Goal: Obtain resource: Obtain resource

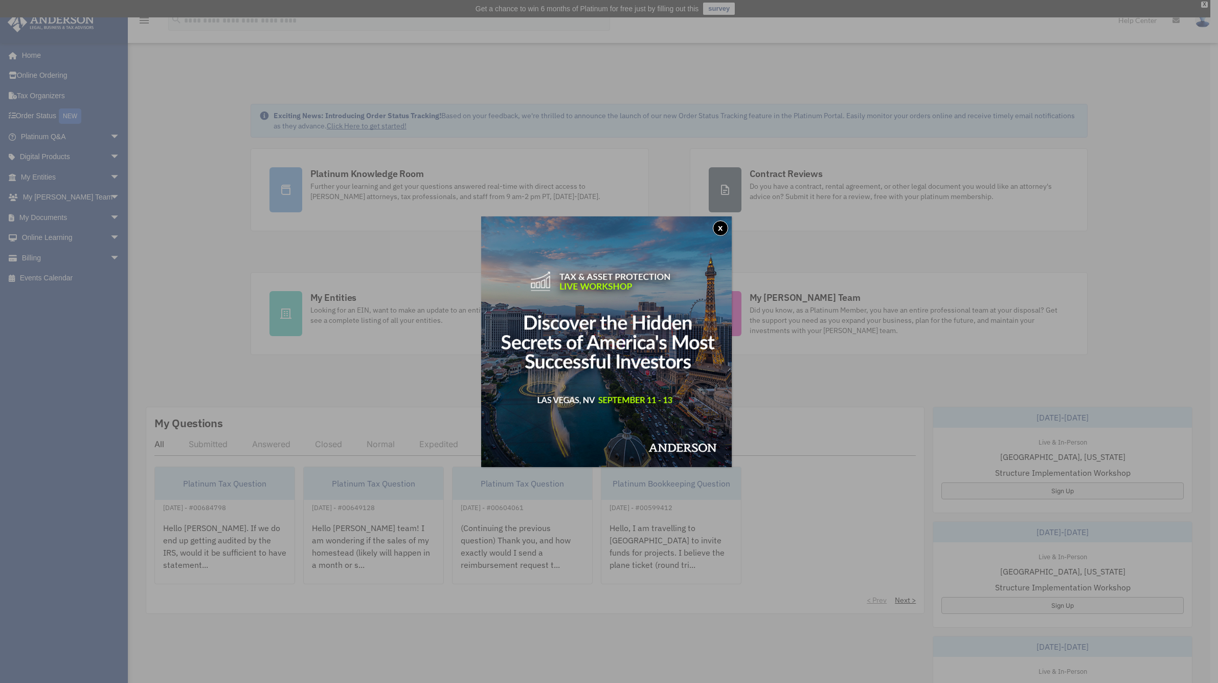
click at [721, 230] on button "x" at bounding box center [720, 227] width 15 height 15
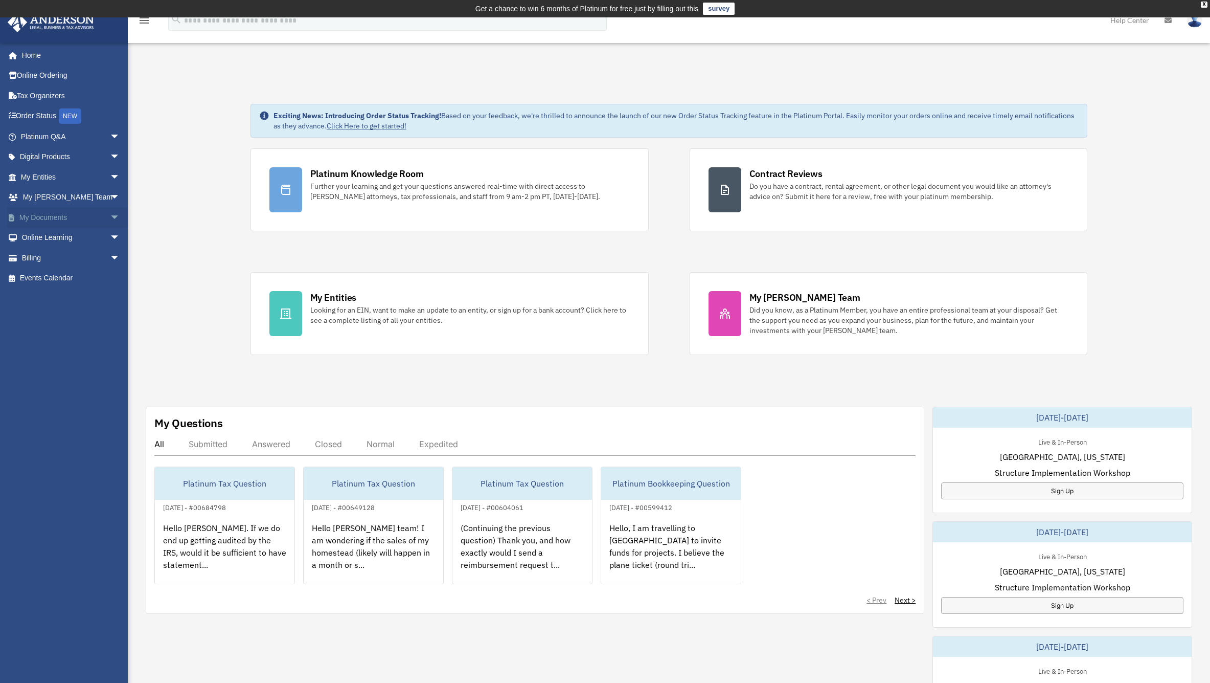
click at [62, 219] on link "My Documents arrow_drop_down" at bounding box center [71, 217] width 128 height 20
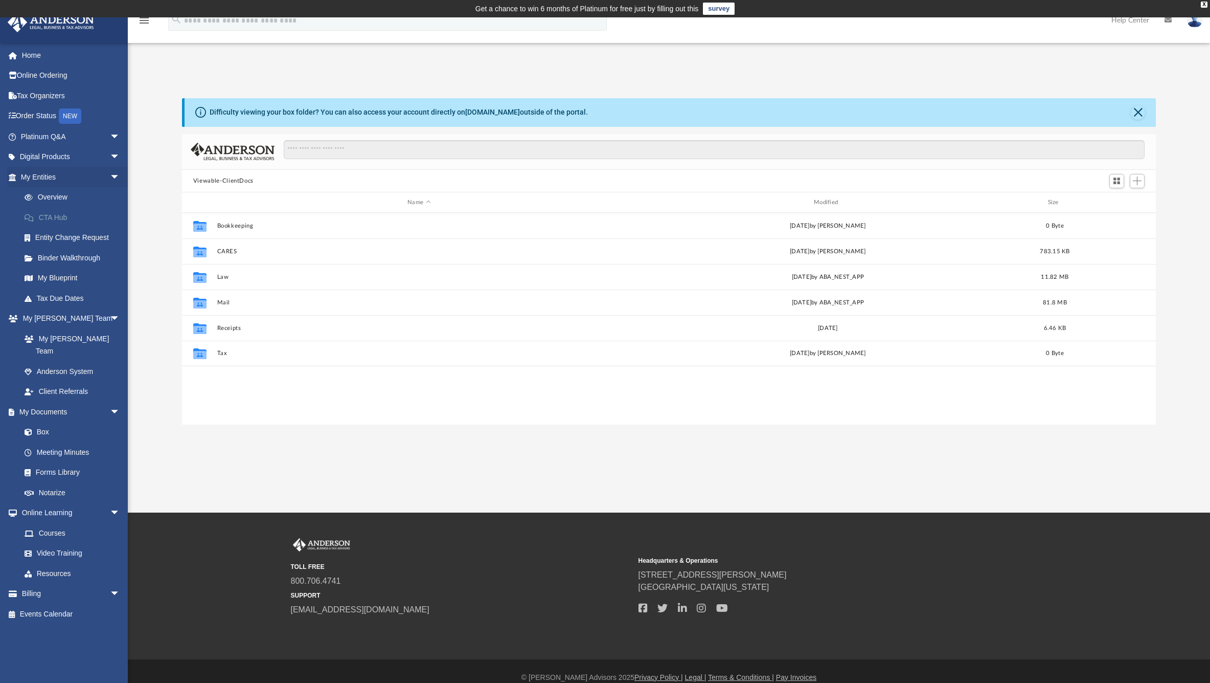
scroll to position [225, 967]
click at [58, 462] on link "Forms Library" at bounding box center [74, 472] width 121 height 20
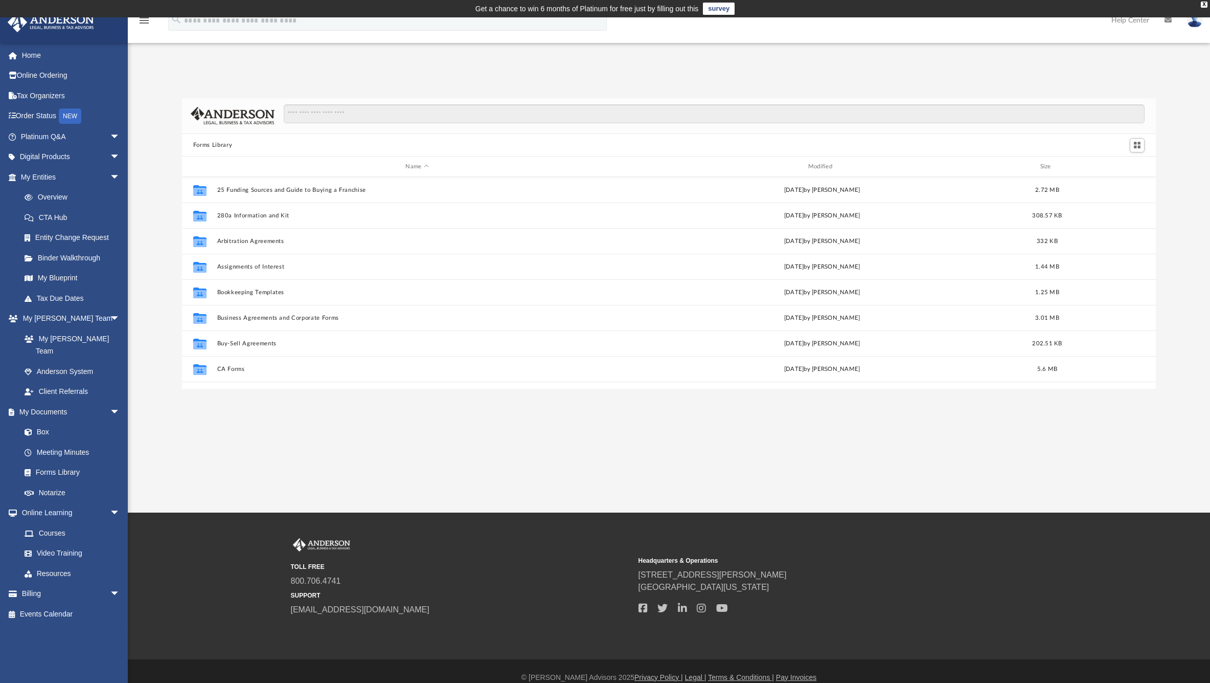
scroll to position [225, 967]
click at [77, 482] on link "Notarize" at bounding box center [74, 492] width 121 height 20
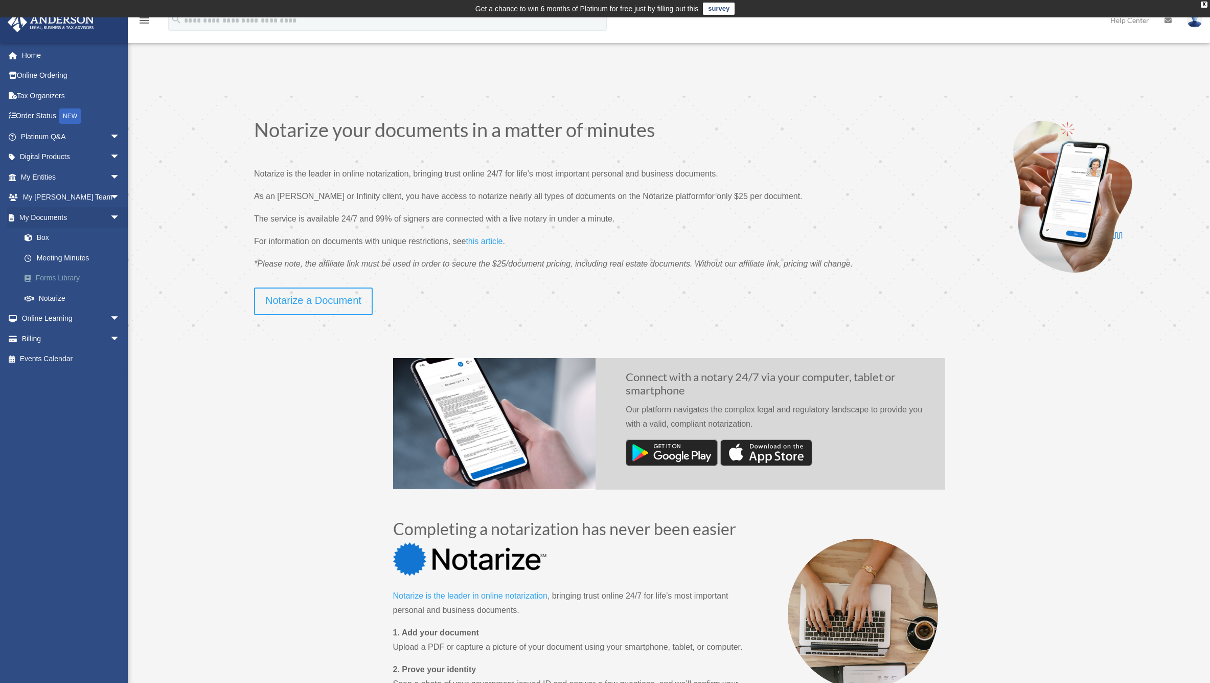
click at [61, 273] on link "Forms Library" at bounding box center [74, 278] width 121 height 20
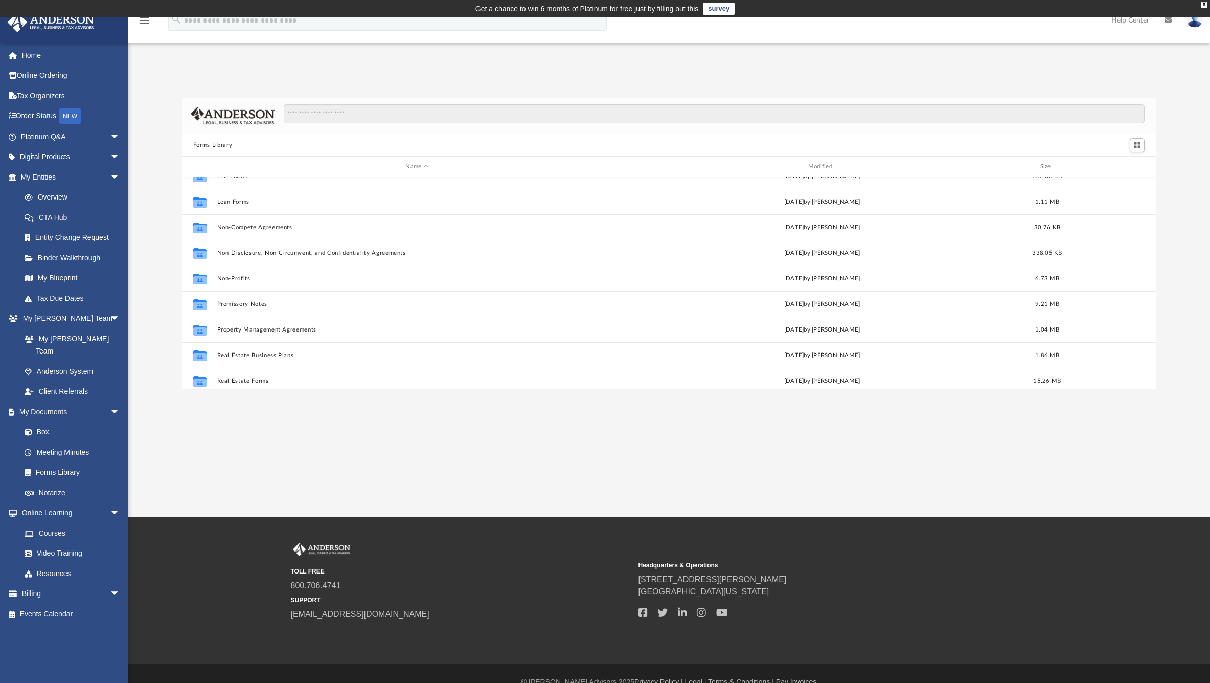
scroll to position [525, 0]
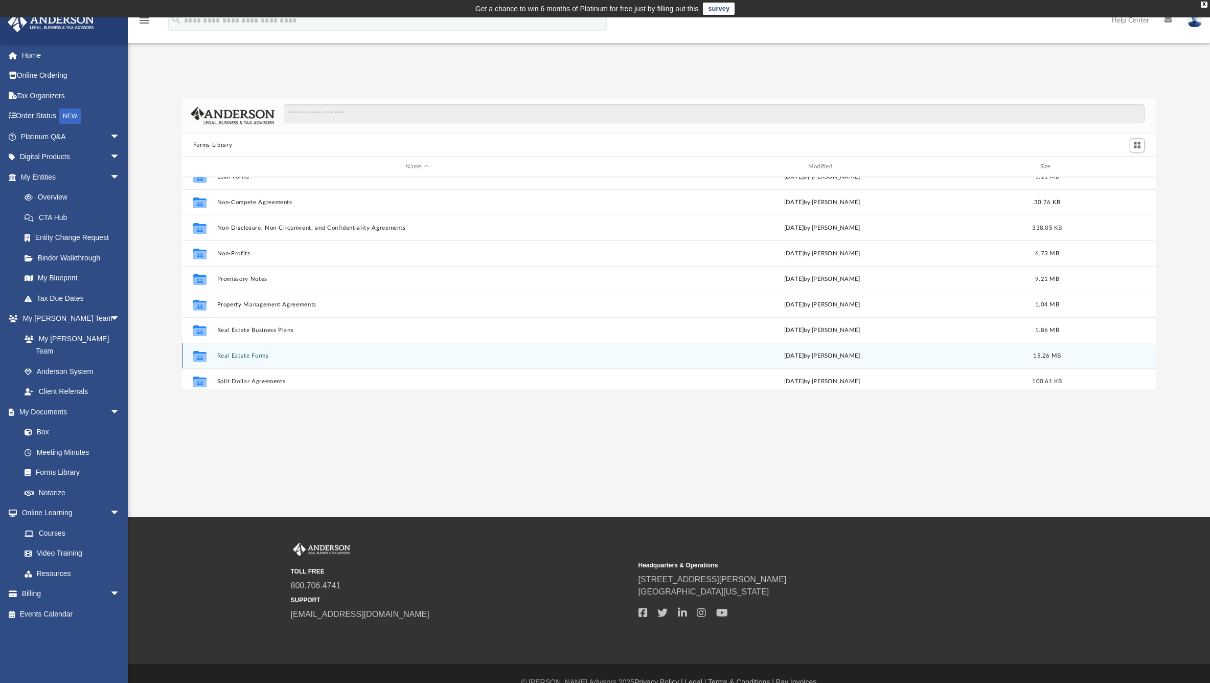
click at [255, 354] on button "Real Estate Forms" at bounding box center [417, 355] width 400 height 7
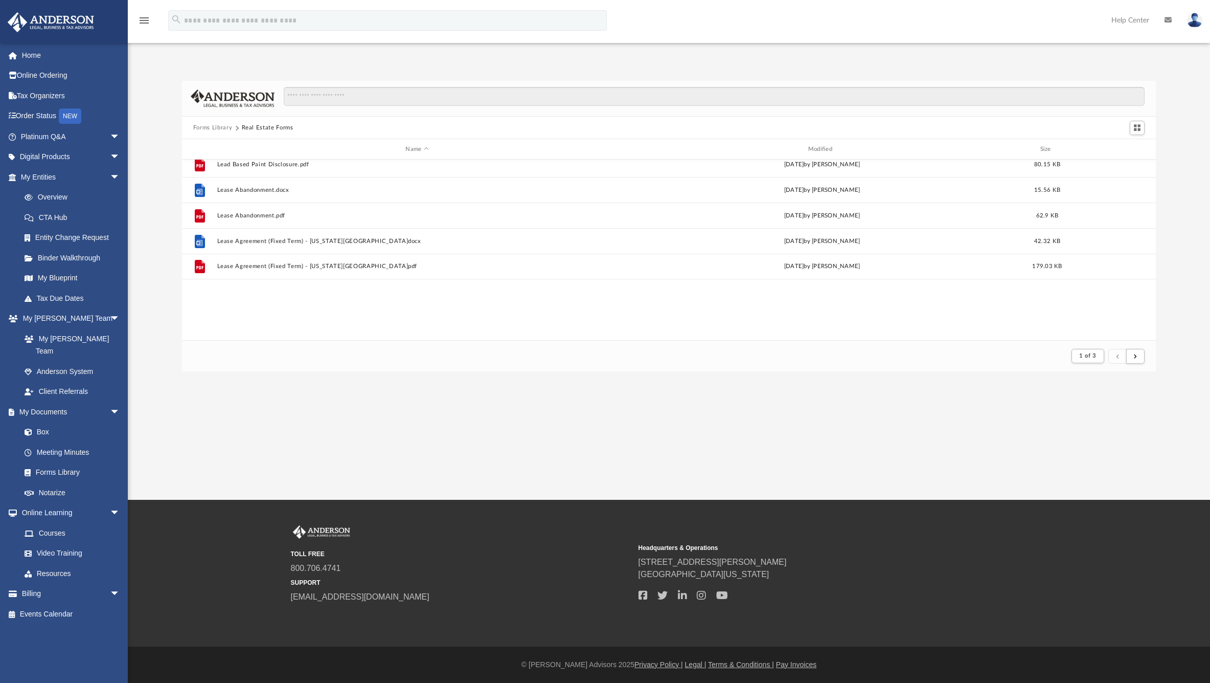
scroll to position [363, 0]
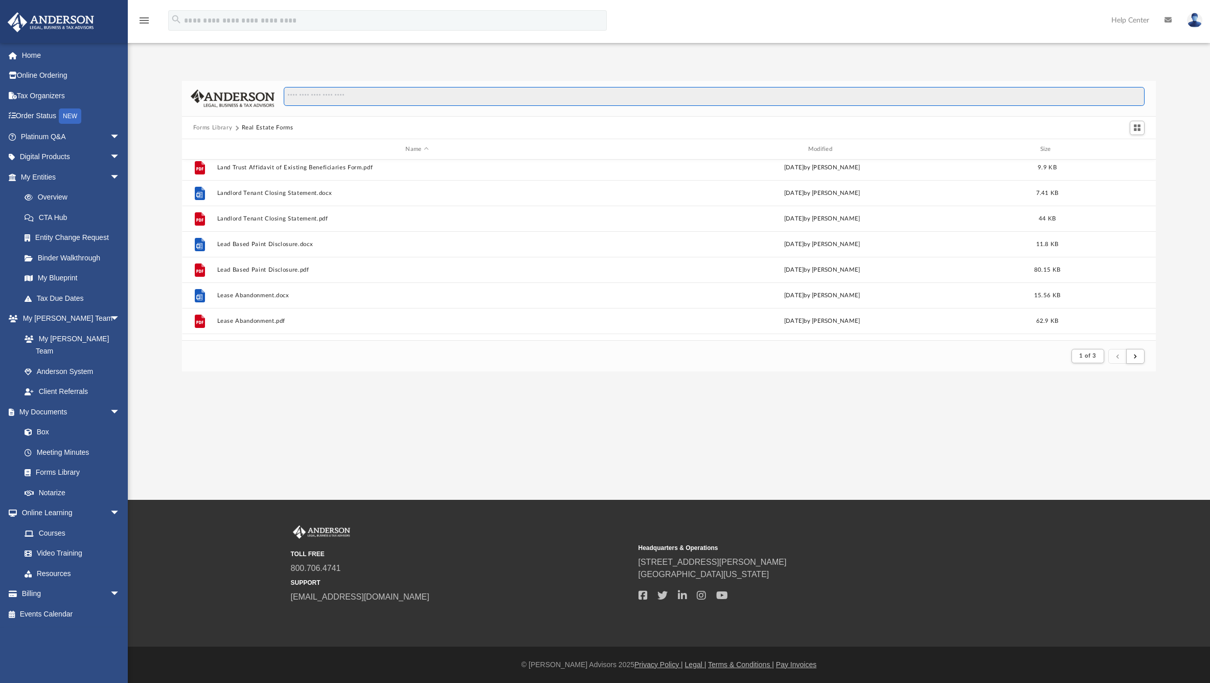
click at [349, 96] on input "Search files and folders" at bounding box center [714, 96] width 861 height 19
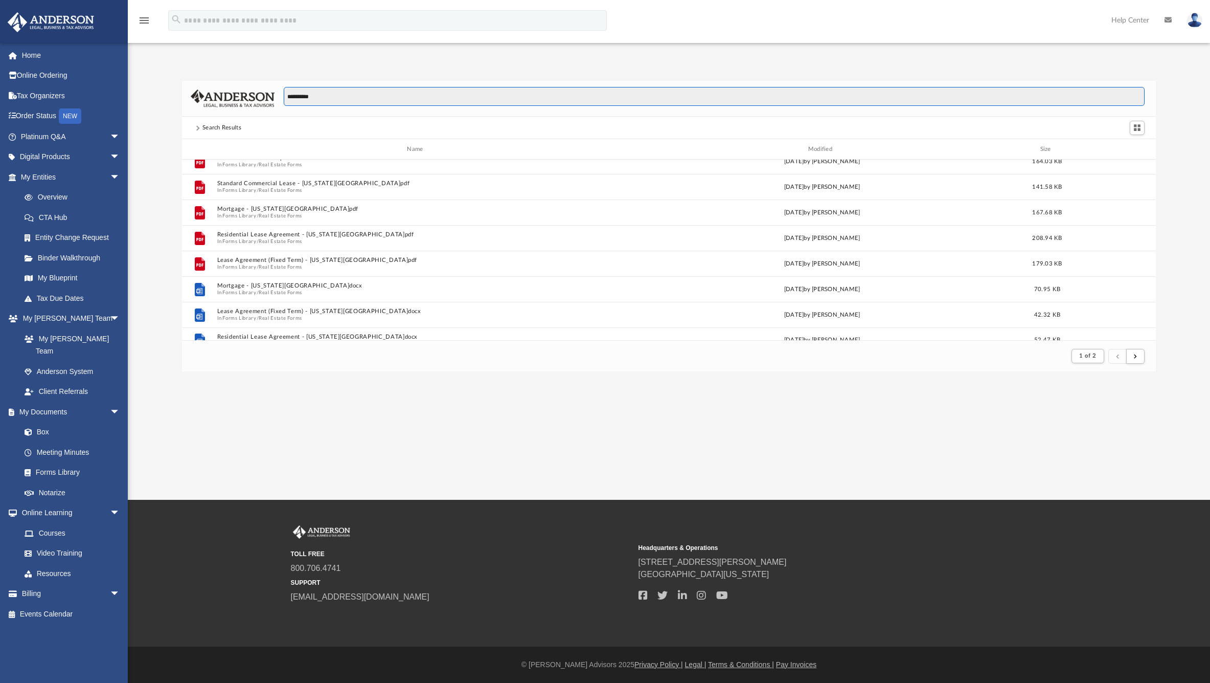
scroll to position [11, 0]
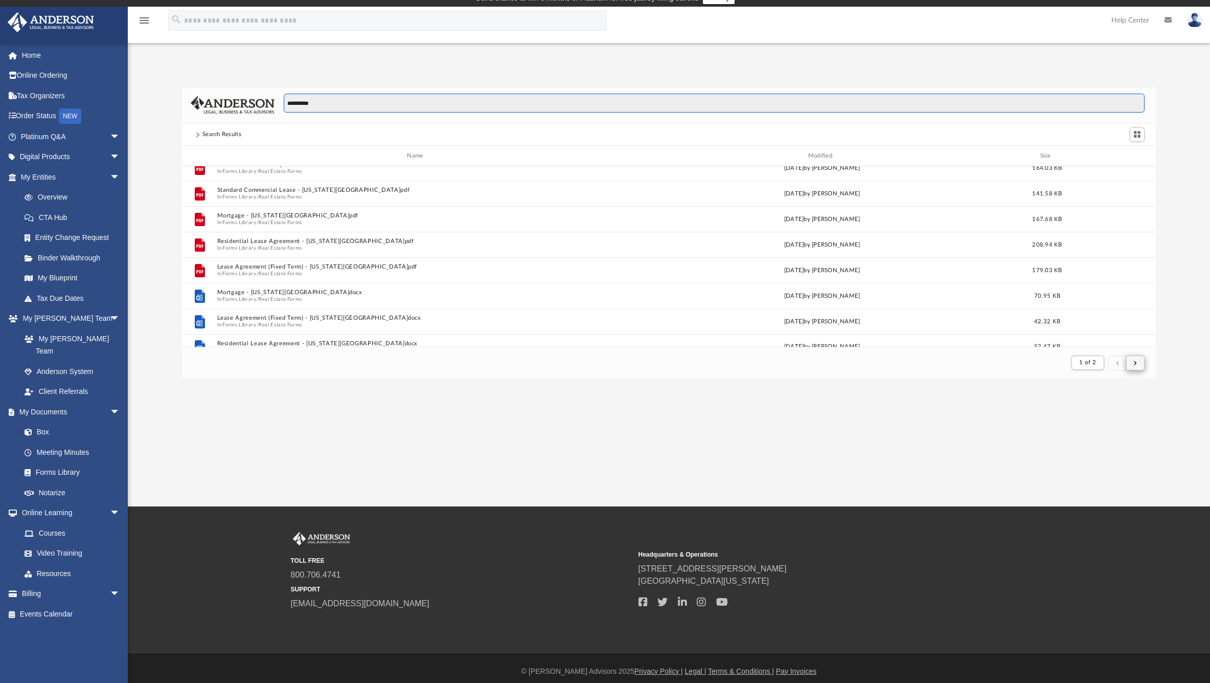
type input "**********"
click at [1143, 360] on button "submit" at bounding box center [1135, 362] width 18 height 15
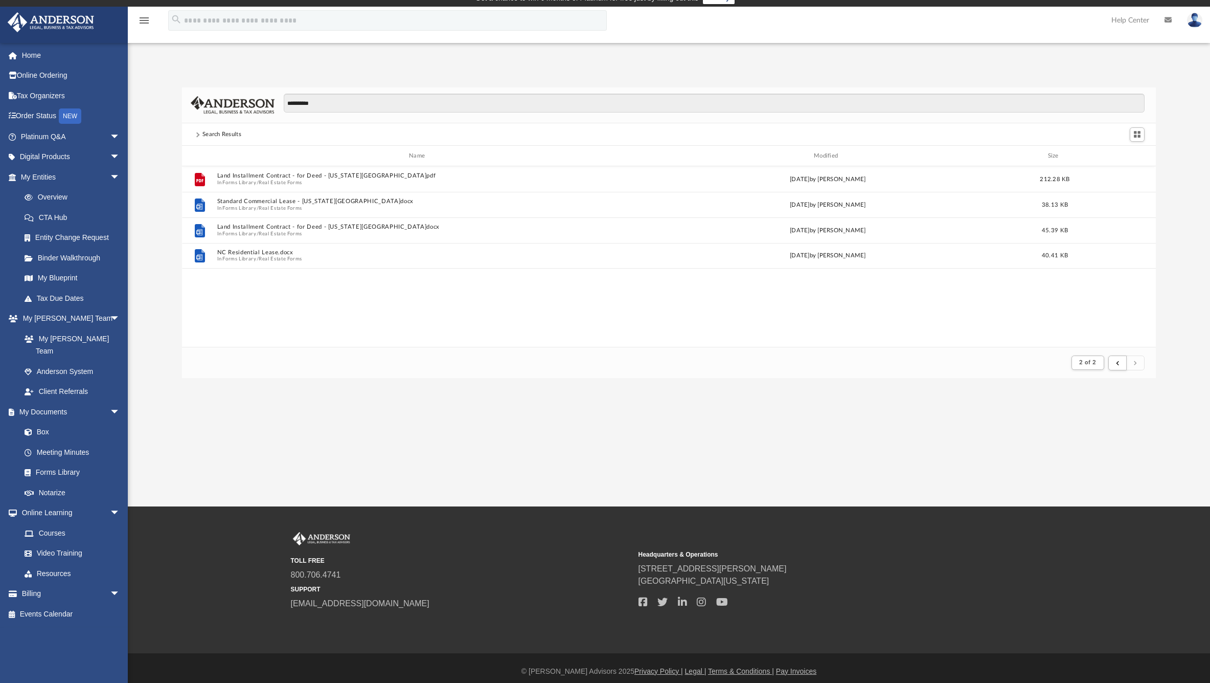
scroll to position [0, 0]
click at [1113, 365] on button "submit" at bounding box center [1117, 362] width 18 height 15
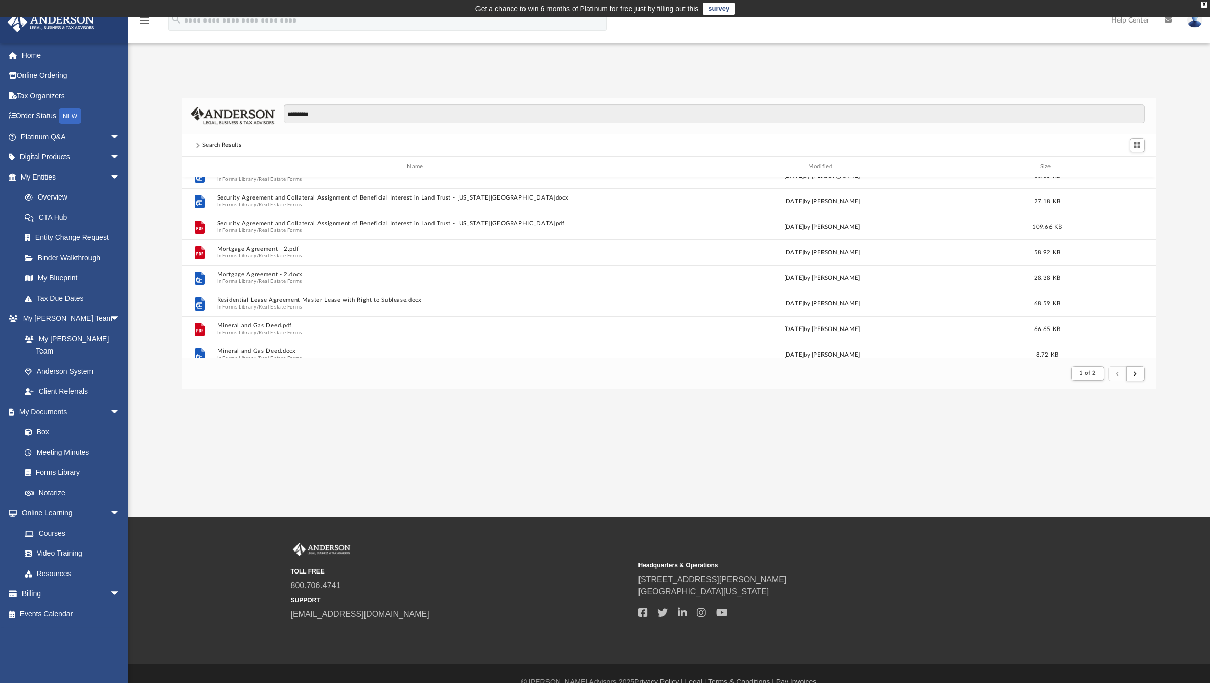
scroll to position [183, 0]
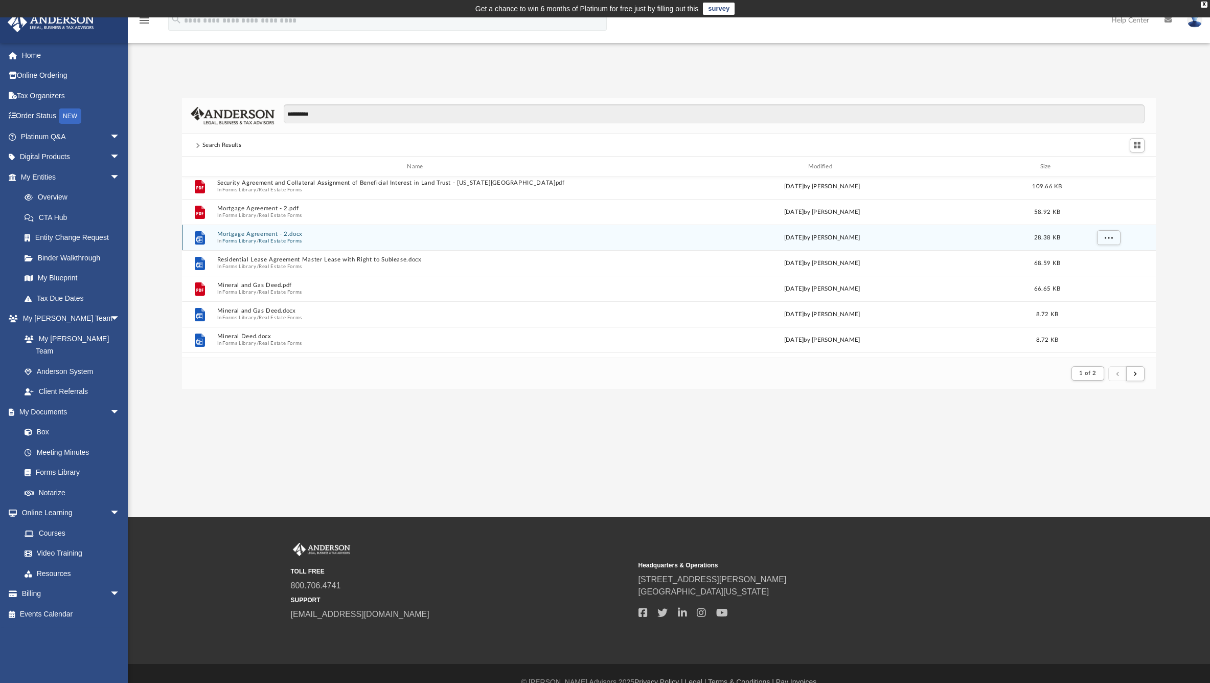
click at [288, 233] on button "Mortgage Agreement - 2.docx" at bounding box center [417, 234] width 400 height 7
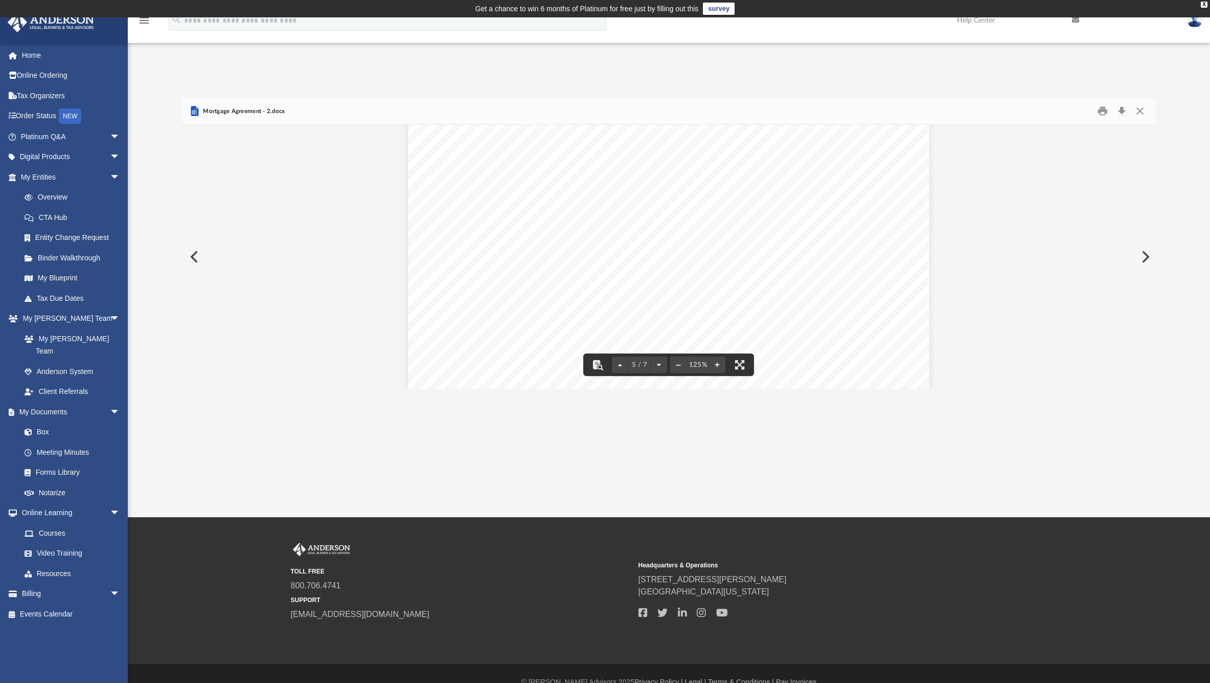
scroll to position [3196, 0]
